Goal: Check status: Check status

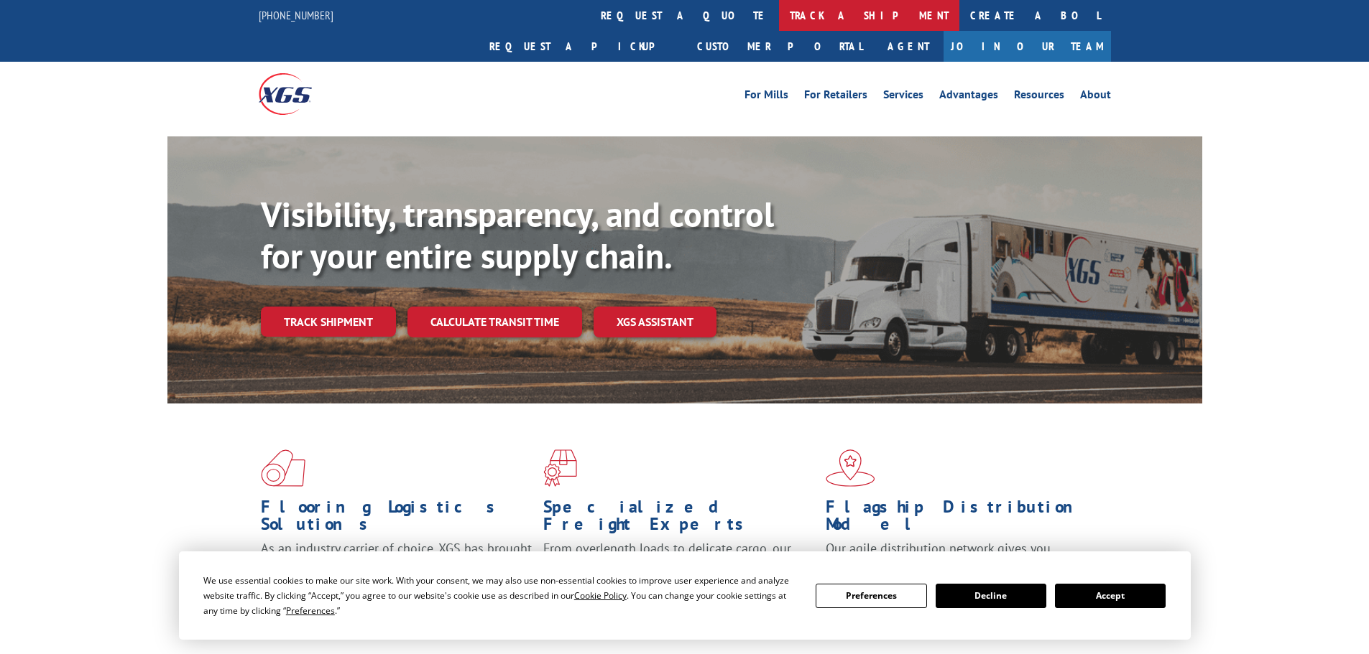
click at [779, 23] on link "track a shipment" at bounding box center [869, 15] width 180 height 31
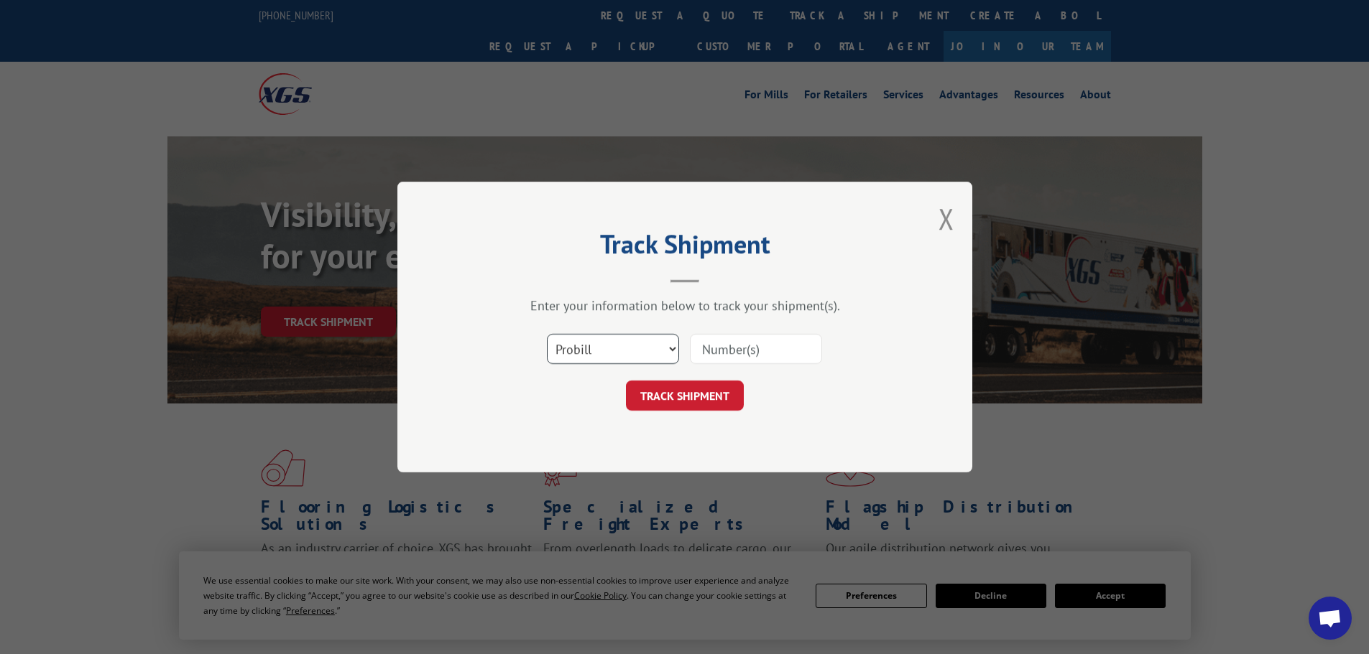
click at [627, 351] on select "Select category... Probill BOL PO" at bounding box center [613, 349] width 132 height 30
select select "po"
click at [547, 334] on select "Select category... Probill BOL PO" at bounding box center [613, 349] width 132 height 30
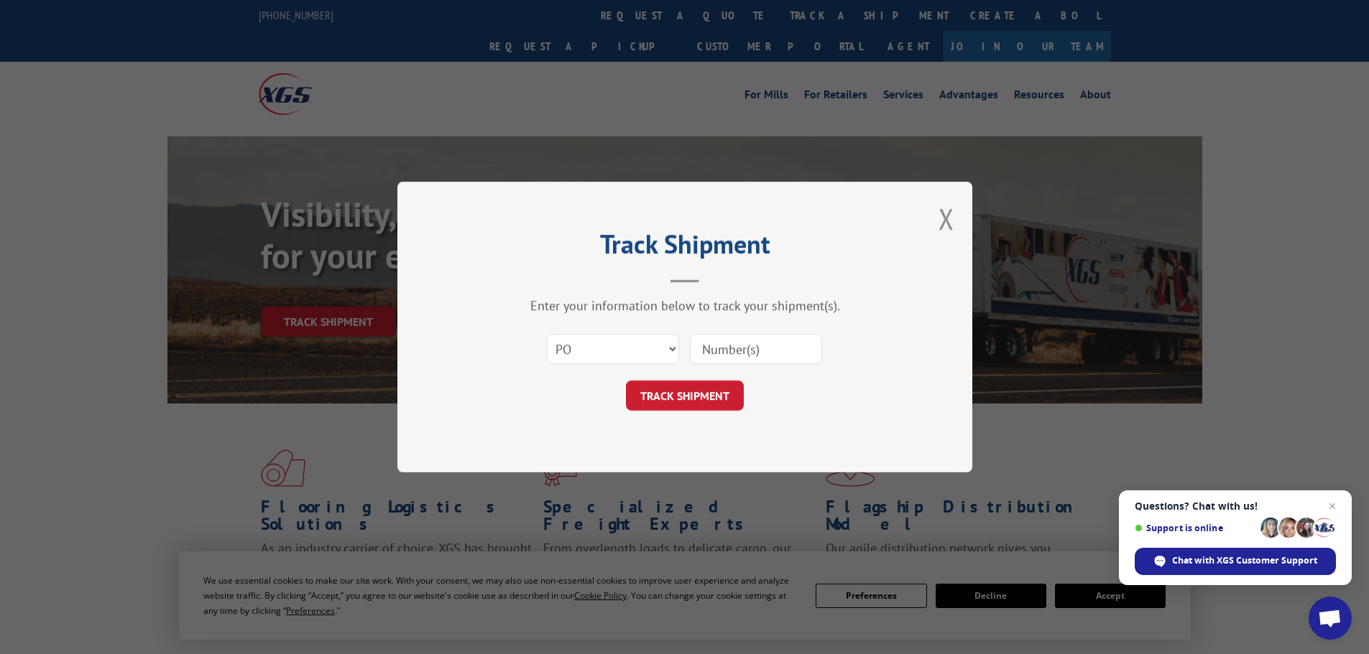
click at [739, 346] on input at bounding box center [756, 349] width 132 height 30
click at [746, 353] on input at bounding box center [756, 349] width 132 height 30
paste input "44533581"
type input "44533581"
click at [692, 397] on button "TRACK SHIPMENT" at bounding box center [685, 396] width 118 height 30
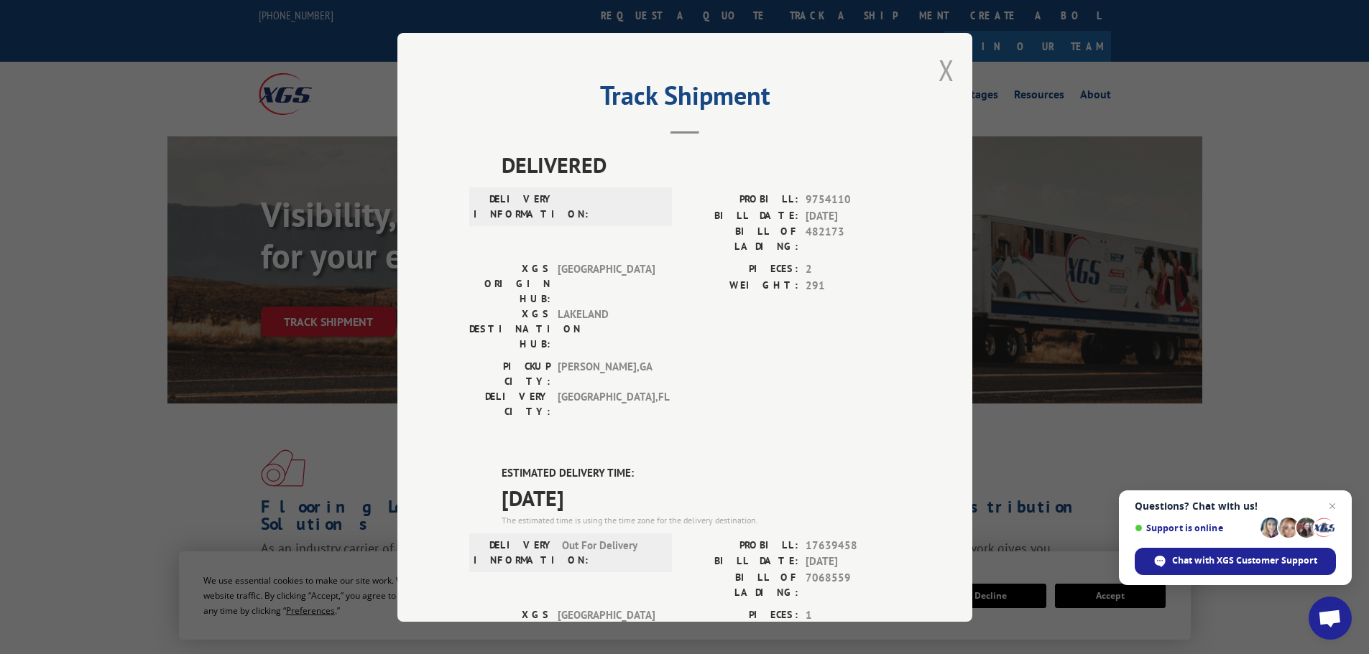
click at [942, 71] on button "Close modal" at bounding box center [946, 70] width 16 height 38
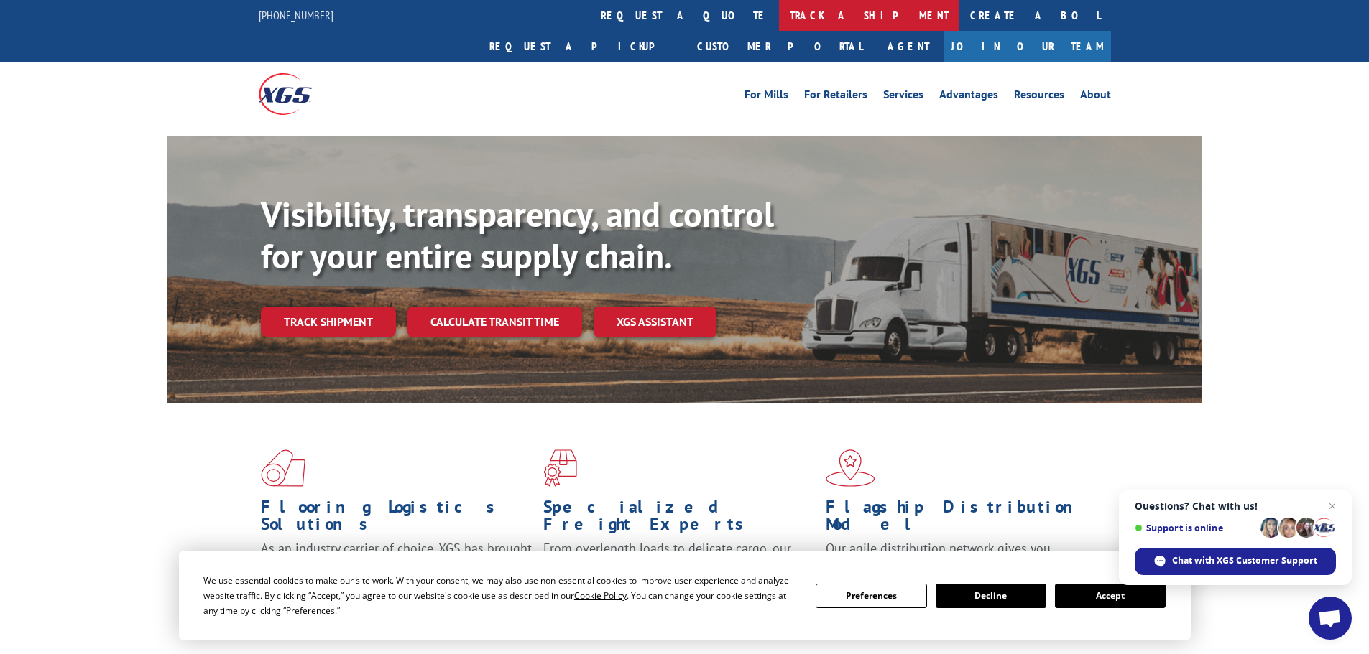
click at [779, 14] on link "track a shipment" at bounding box center [869, 15] width 180 height 31
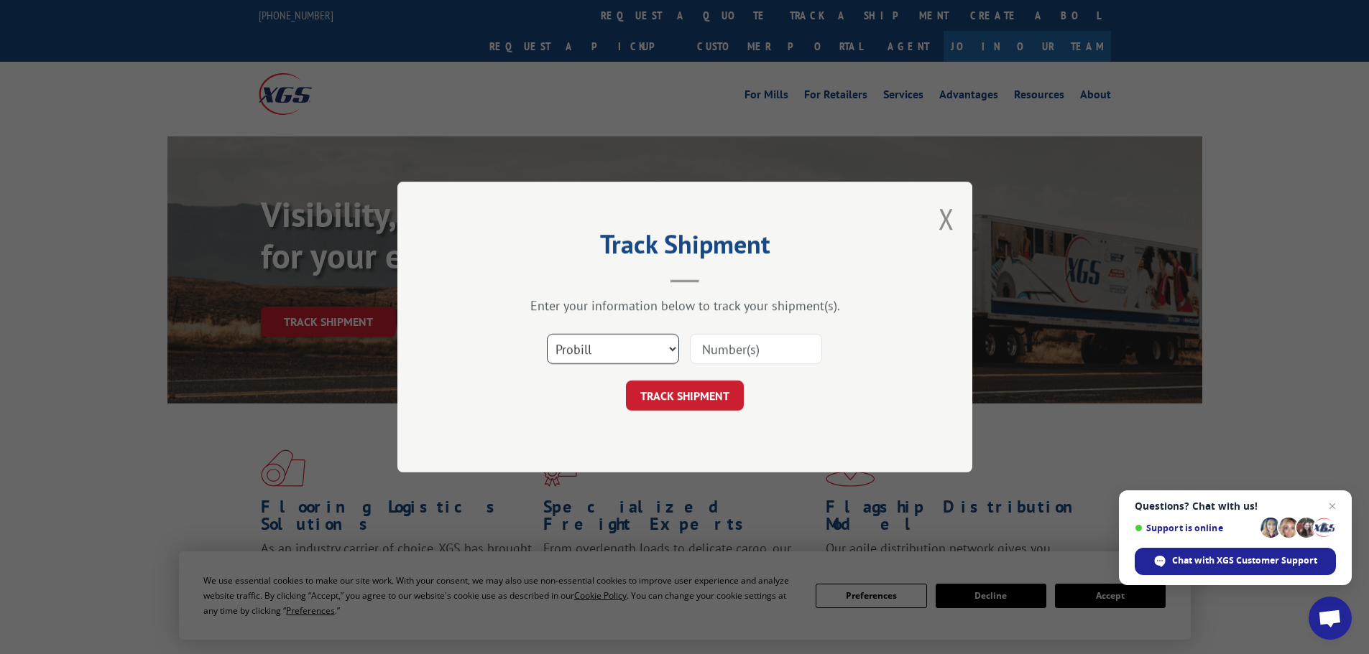
click at [612, 341] on select "Select category... Probill BOL PO" at bounding box center [613, 349] width 132 height 30
select select "po"
click at [547, 334] on select "Select category... Probill BOL PO" at bounding box center [613, 349] width 132 height 30
click at [750, 358] on input at bounding box center [756, 349] width 132 height 30
paste input "44533549"
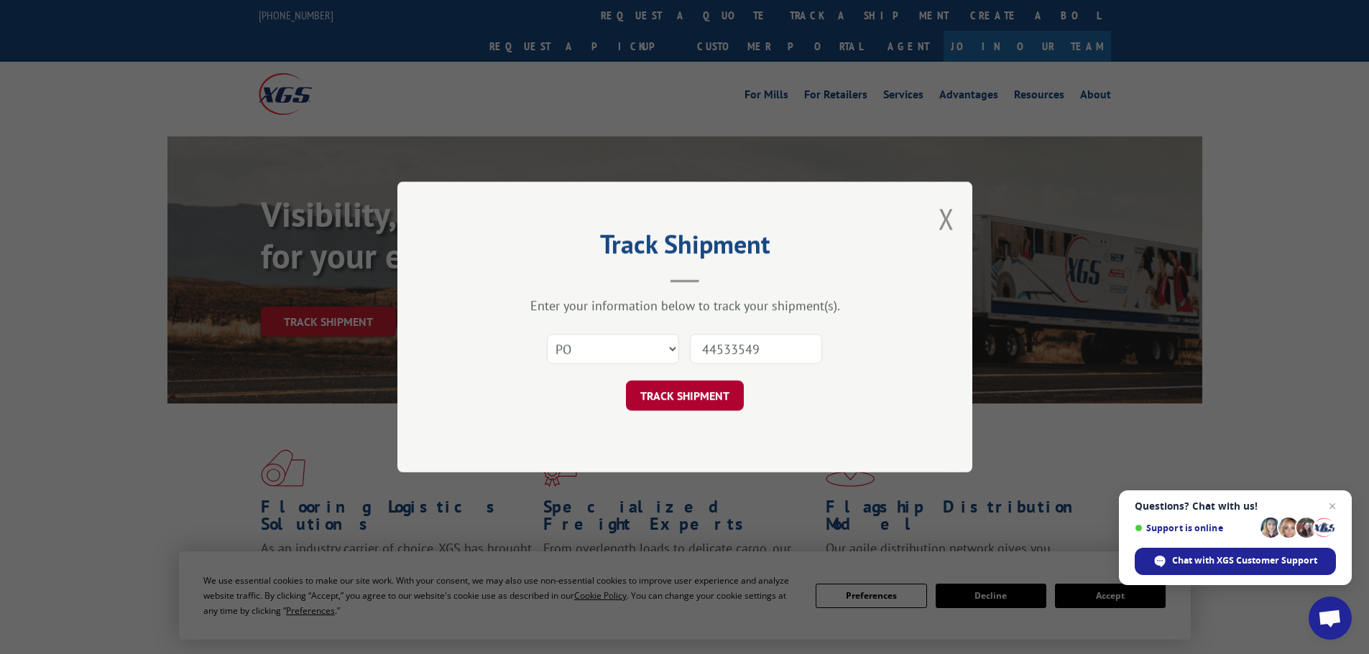
type input "44533549"
click at [713, 394] on button "TRACK SHIPMENT" at bounding box center [685, 396] width 118 height 30
